Goal: Transaction & Acquisition: Book appointment/travel/reservation

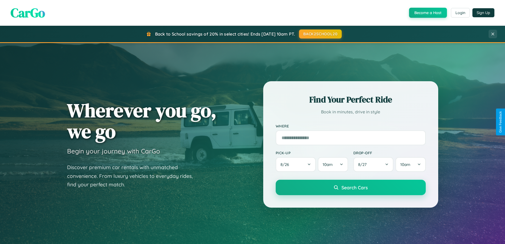
scroll to position [16, 0]
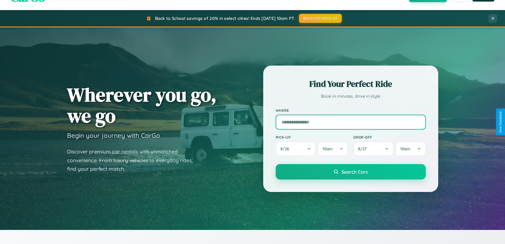
click at [350, 122] on input "text" at bounding box center [351, 121] width 150 height 15
type input "******"
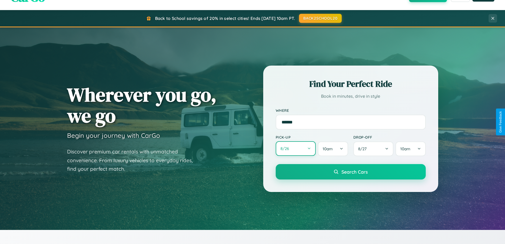
click at [295, 148] on button "8 / 26" at bounding box center [296, 148] width 40 height 15
select select "*"
select select "****"
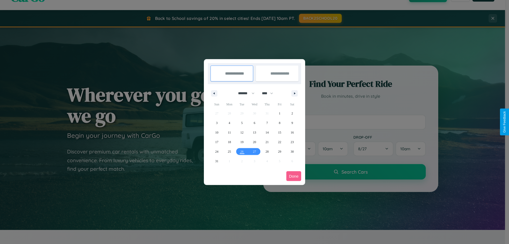
click at [244, 93] on select "******* ******** ***** ***** *** **** **** ****** ********* ******* ******** **…" at bounding box center [245, 93] width 23 height 9
select select "**"
click at [217, 122] on span "2" at bounding box center [217, 123] width 2 height 10
type input "**********"
click at [292, 122] on span "8" at bounding box center [292, 123] width 2 height 10
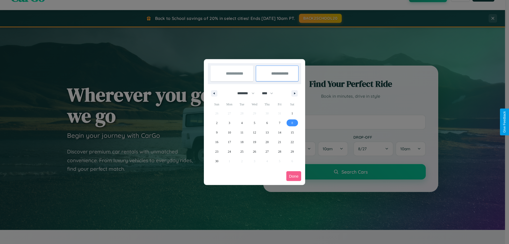
type input "**********"
click at [294, 176] on button "Done" at bounding box center [293, 176] width 15 height 10
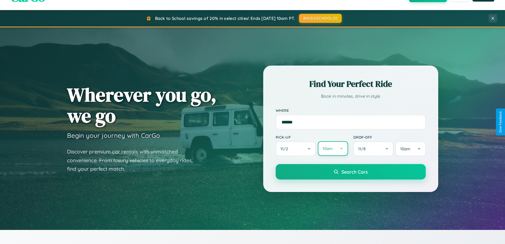
click at [333, 148] on button "10am" at bounding box center [333, 148] width 30 height 15
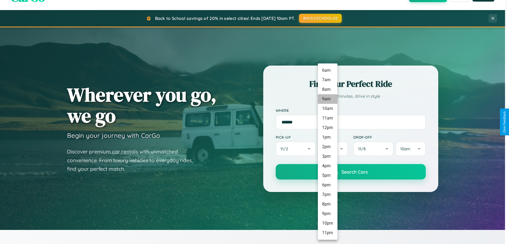
click at [327, 99] on li "9am" at bounding box center [328, 99] width 20 height 10
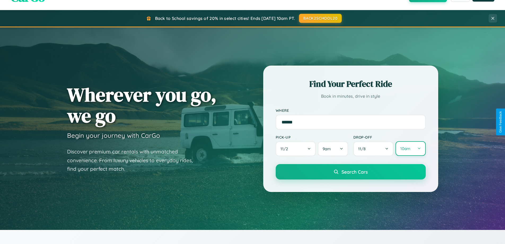
click at [410, 148] on button "10am" at bounding box center [410, 148] width 30 height 15
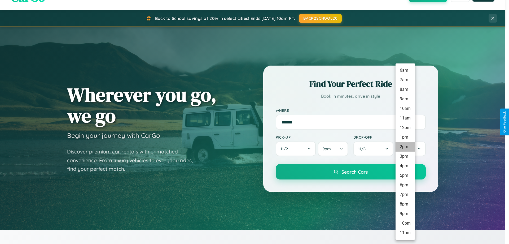
click at [405, 147] on li "2pm" at bounding box center [405, 147] width 20 height 10
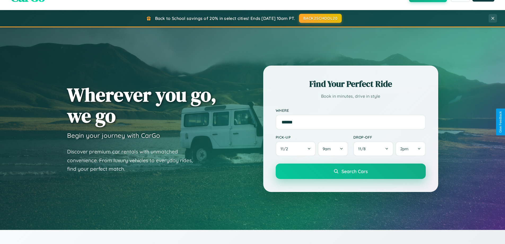
click at [350, 171] on span "Search Cars" at bounding box center [354, 171] width 26 height 6
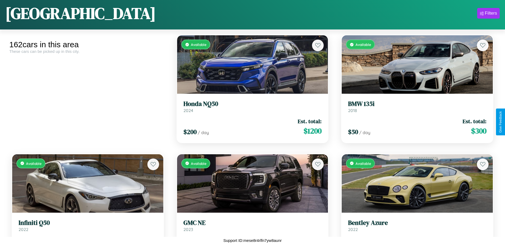
scroll to position [5652, 0]
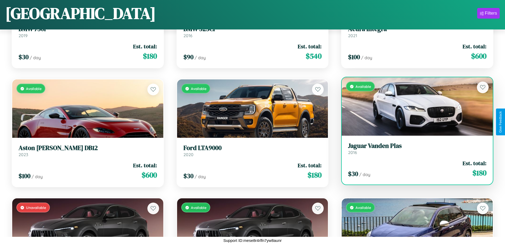
click at [414, 148] on h3 "Jaguar Vanden Plas" at bounding box center [417, 146] width 138 height 8
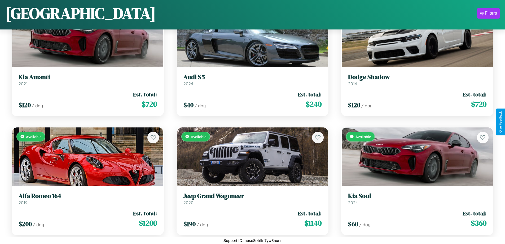
scroll to position [2329, 0]
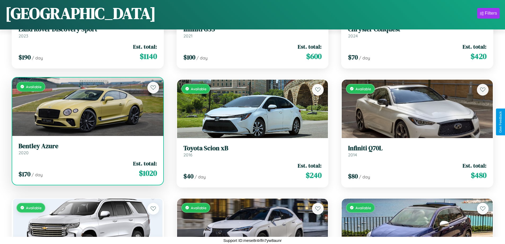
click at [87, 107] on div "Available" at bounding box center [87, 106] width 151 height 58
click at [87, 106] on div "Available" at bounding box center [87, 106] width 151 height 58
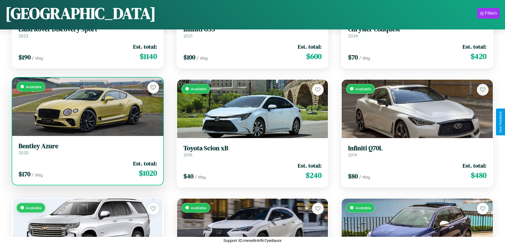
click at [87, 106] on div "Available" at bounding box center [87, 106] width 151 height 58
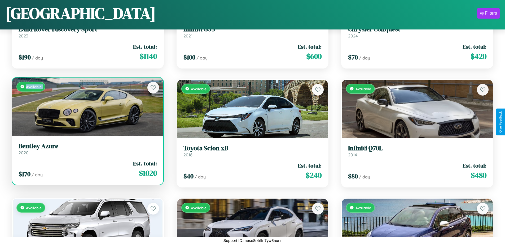
click at [87, 106] on div "Available" at bounding box center [87, 106] width 151 height 58
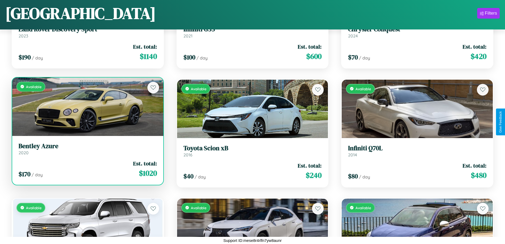
click at [87, 106] on div "Available" at bounding box center [87, 106] width 151 height 58
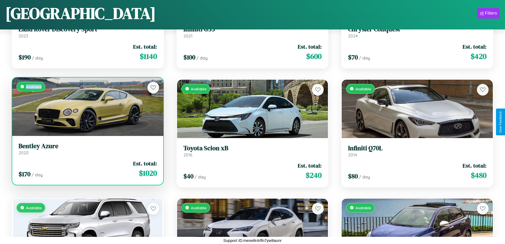
click at [87, 106] on div "Available" at bounding box center [87, 106] width 151 height 58
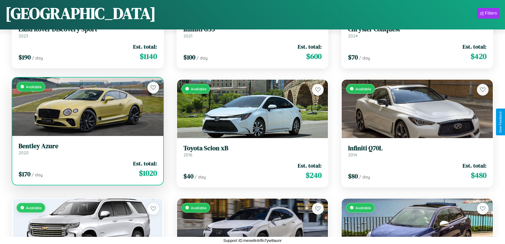
click at [87, 148] on h3 "Bentley Azure" at bounding box center [88, 146] width 138 height 8
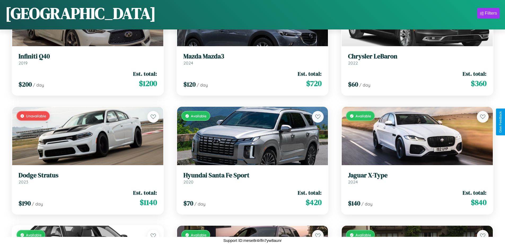
scroll to position [5059, 0]
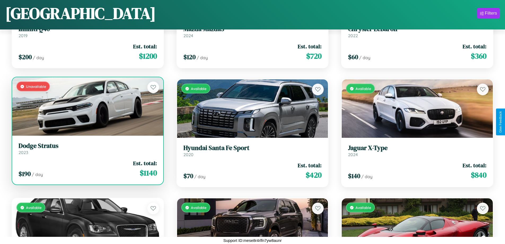
click at [87, 148] on h3 "Dodge Stratus" at bounding box center [88, 146] width 138 height 8
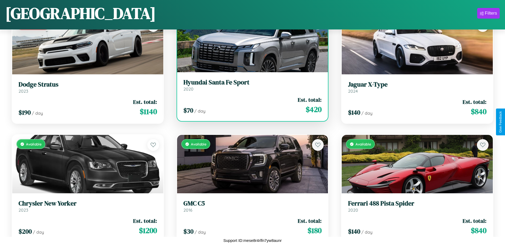
scroll to position [5177, 0]
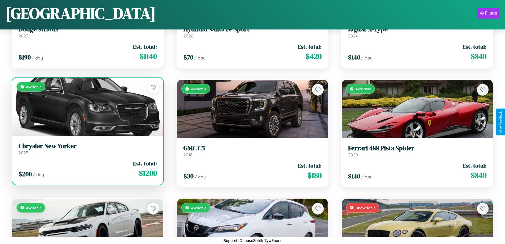
click at [87, 150] on link "Chrysler New Yorker 2023" at bounding box center [88, 148] width 138 height 13
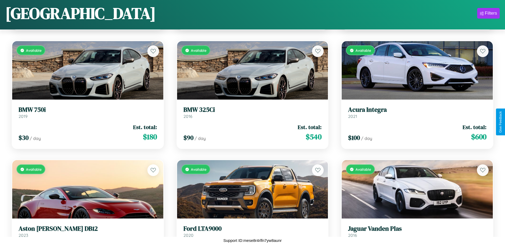
scroll to position [5652, 0]
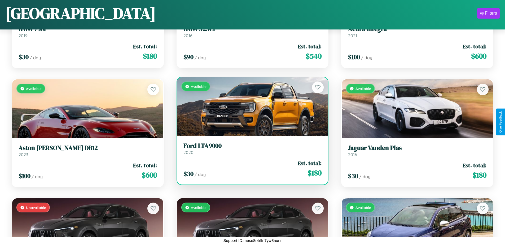
click at [250, 106] on div "Available" at bounding box center [252, 106] width 151 height 58
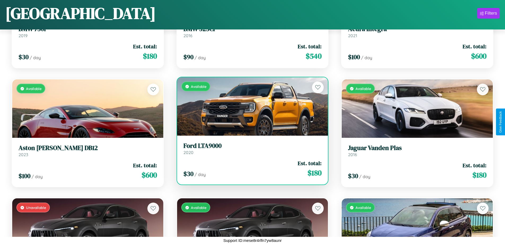
click at [250, 106] on div "Available" at bounding box center [252, 106] width 151 height 58
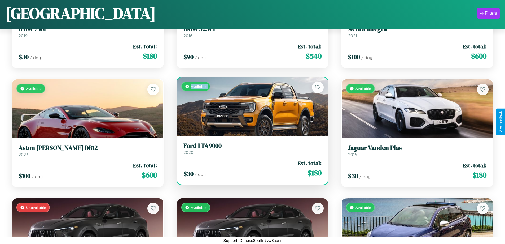
click at [250, 106] on div "Available" at bounding box center [252, 106] width 151 height 58
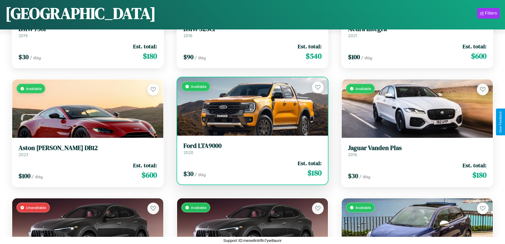
click at [250, 106] on div "Available" at bounding box center [252, 106] width 151 height 58
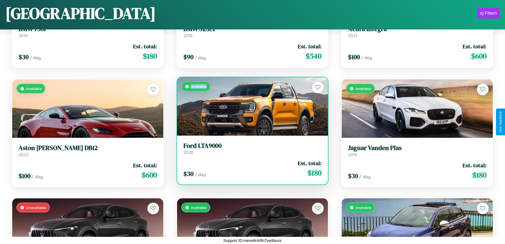
click at [250, 106] on div "Available" at bounding box center [252, 106] width 151 height 58
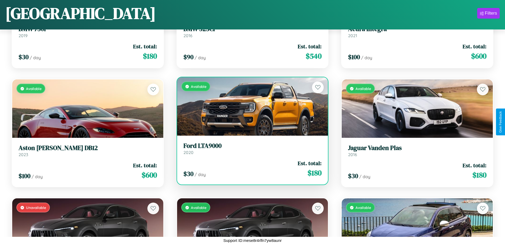
click at [250, 148] on h3 "Ford LTA9000" at bounding box center [252, 146] width 138 height 8
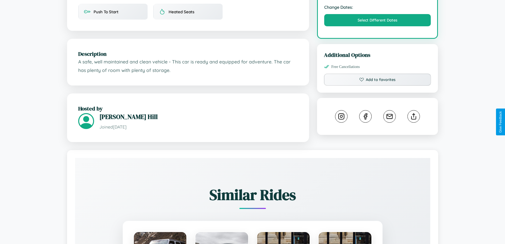
scroll to position [179, 0]
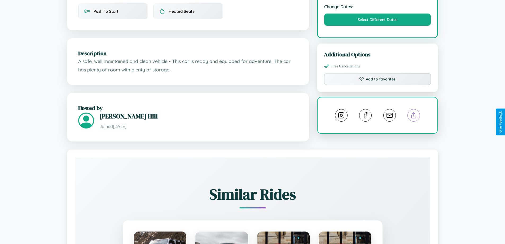
click at [414, 116] on line at bounding box center [414, 114] width 0 height 4
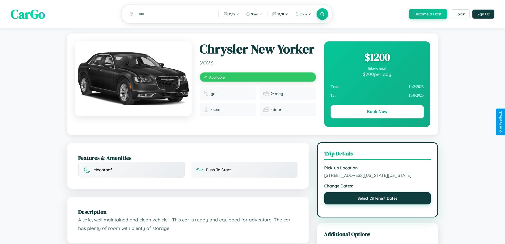
click at [377, 204] on button "Select Different Dates" at bounding box center [377, 198] width 107 height 12
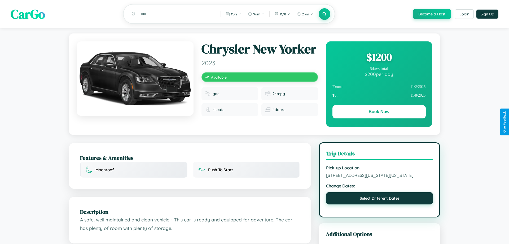
select select "*"
select select "****"
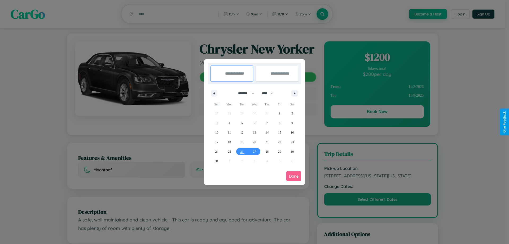
click at [244, 93] on select "******* ******** ***** ***** *** **** **** ****** ********* ******* ******** **…" at bounding box center [245, 93] width 23 height 9
select select "*"
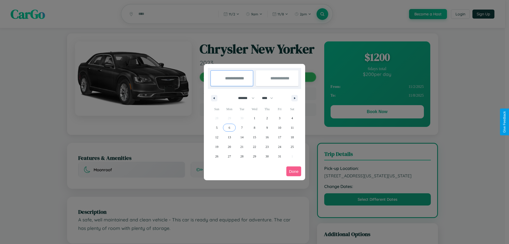
click at [229, 127] on span "6" at bounding box center [229, 128] width 2 height 10
type input "**********"
click at [229, 137] on span "13" at bounding box center [229, 137] width 3 height 10
type input "**********"
click at [294, 171] on button "Done" at bounding box center [293, 171] width 15 height 10
